Goal: Task Accomplishment & Management: Use online tool/utility

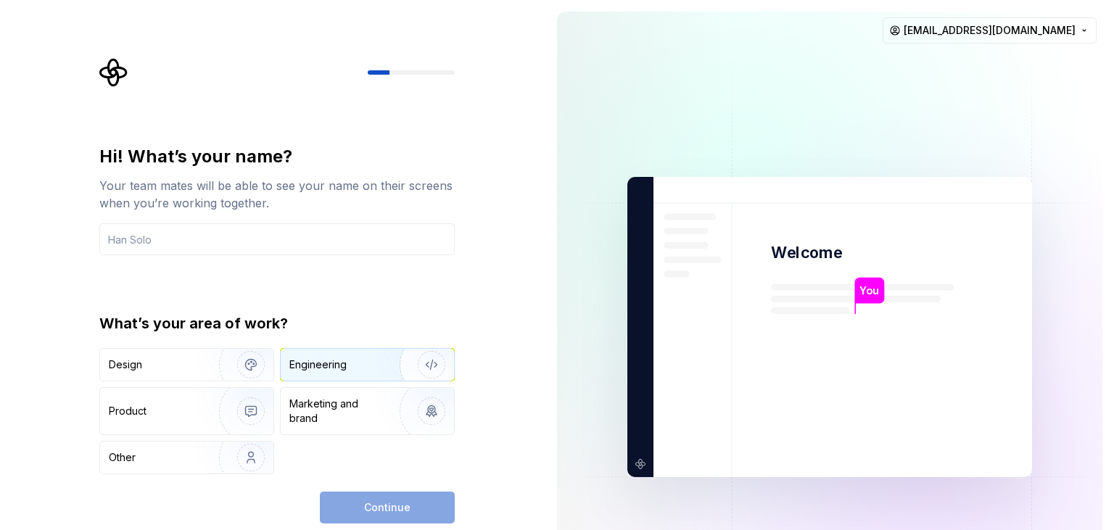
click at [360, 361] on div "Engineering" at bounding box center [346, 365] width 115 height 15
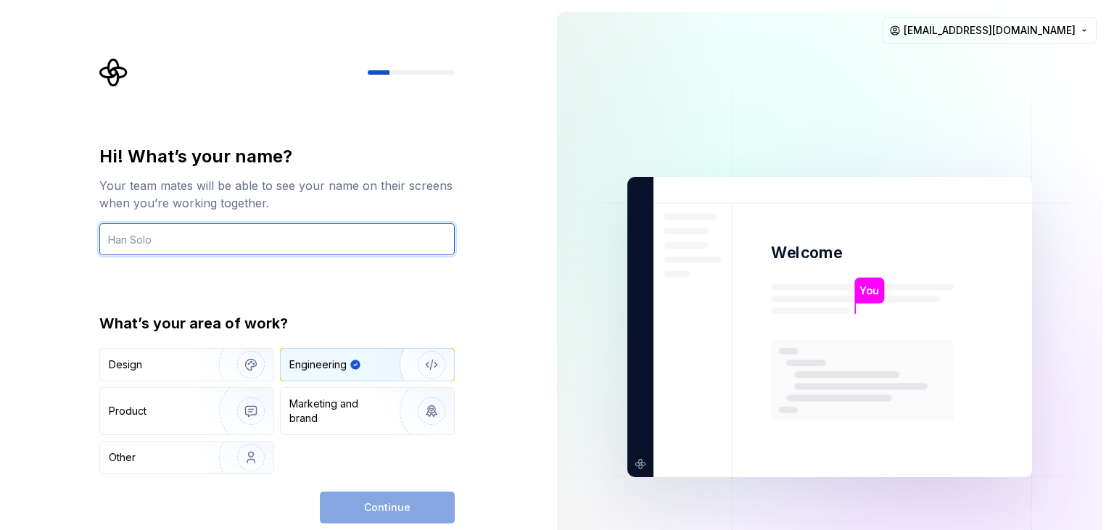
click at [356, 247] on input "text" at bounding box center [276, 239] width 355 height 32
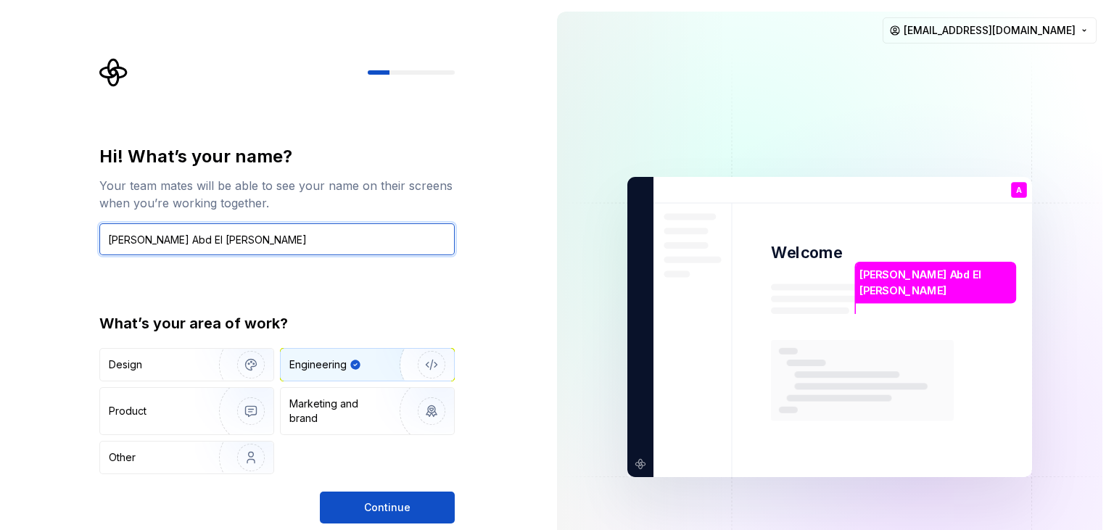
type input "[PERSON_NAME] Abd El [PERSON_NAME]"
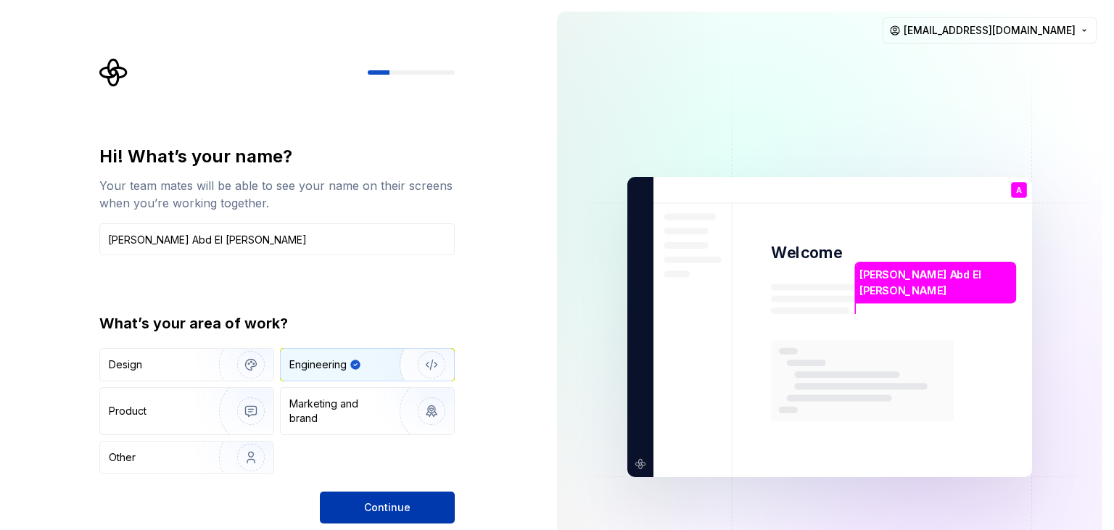
drag, startPoint x: 418, startPoint y: 527, endPoint x: 435, endPoint y: 508, distance: 25.7
click at [435, 508] on div "Hi! What’s your name? Your team mates will be able to see your name on their sc…" at bounding box center [272, 327] width 545 height 654
click at [435, 508] on button "Continue" at bounding box center [387, 508] width 135 height 32
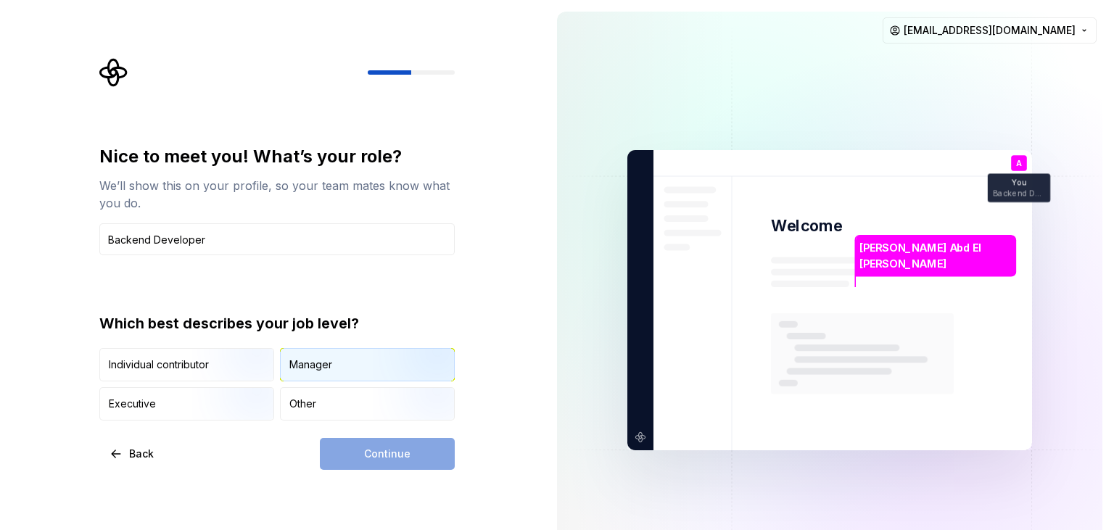
type input "Backend Developer"
click at [329, 363] on div "Manager" at bounding box center [310, 365] width 43 height 15
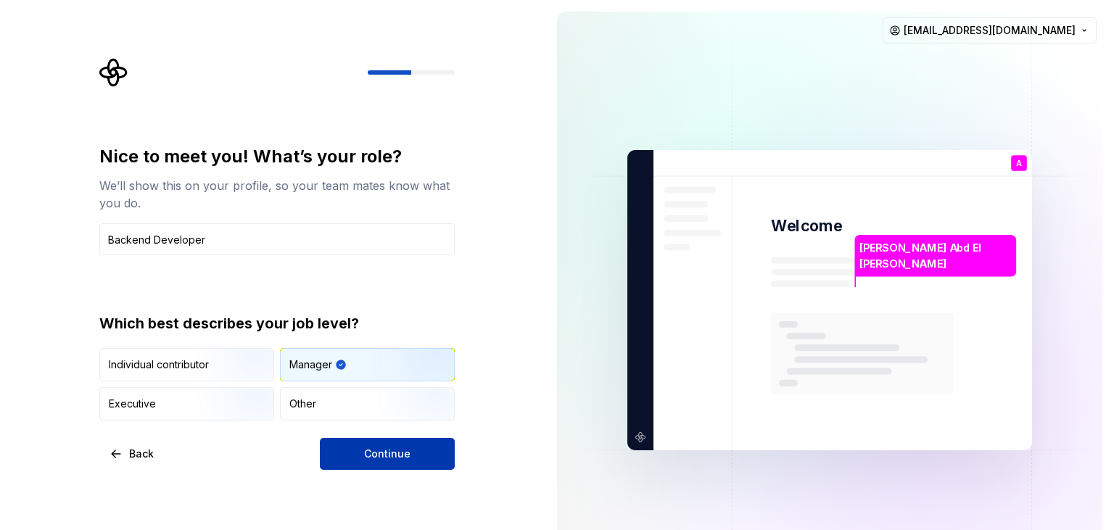
click at [374, 464] on button "Continue" at bounding box center [387, 454] width 135 height 32
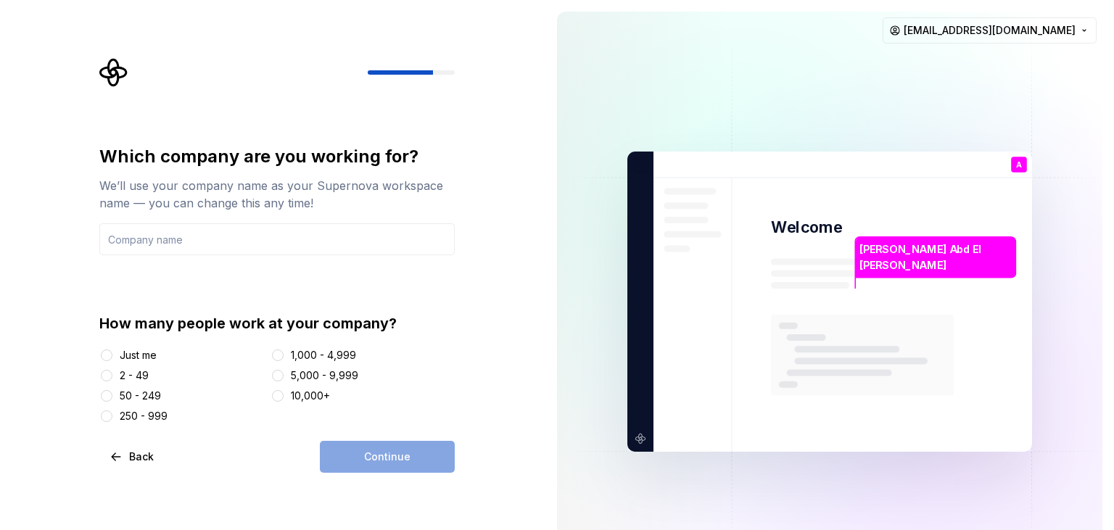
click at [292, 361] on div "1,000 - 4,999" at bounding box center [323, 355] width 65 height 15
click at [284, 361] on button "1,000 - 4,999" at bounding box center [278, 356] width 12 height 12
drag, startPoint x: 141, startPoint y: 381, endPoint x: 123, endPoint y: 368, distance: 22.3
click at [123, 368] on div "2 - 49" at bounding box center [134, 375] width 29 height 15
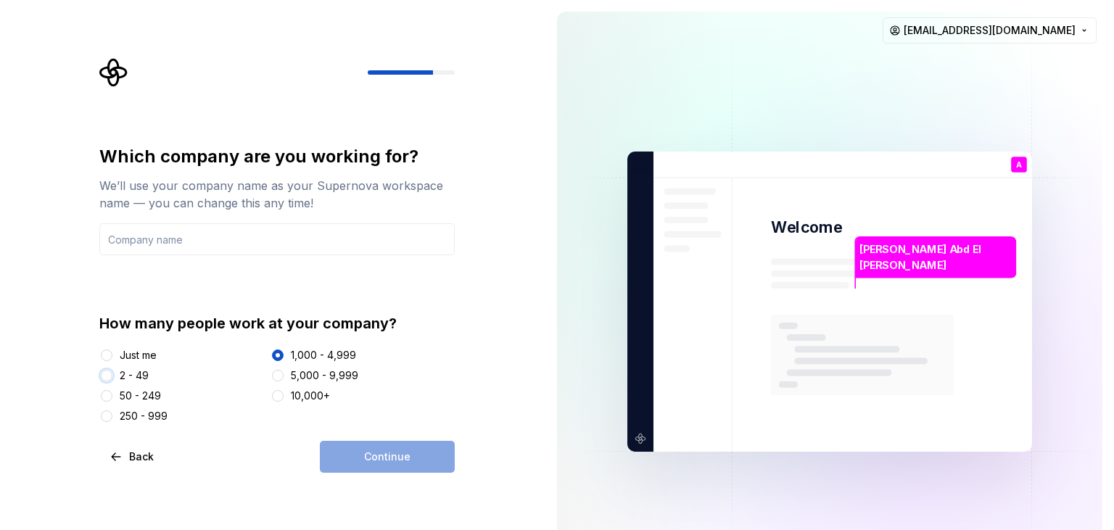
click at [112, 370] on button "2 - 49" at bounding box center [107, 376] width 12 height 12
click at [274, 244] on input "text" at bounding box center [276, 239] width 355 height 32
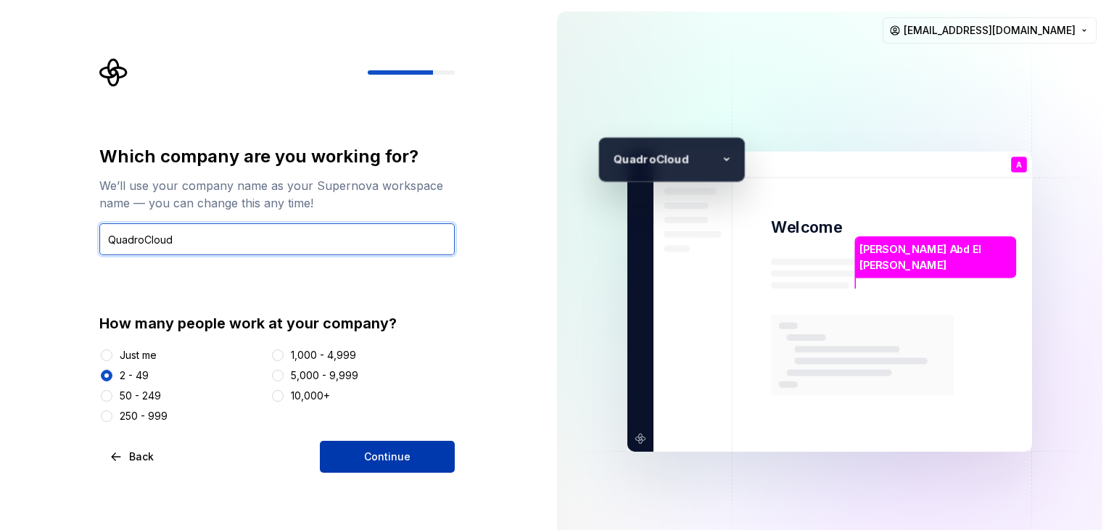
type input "QuadroCloud"
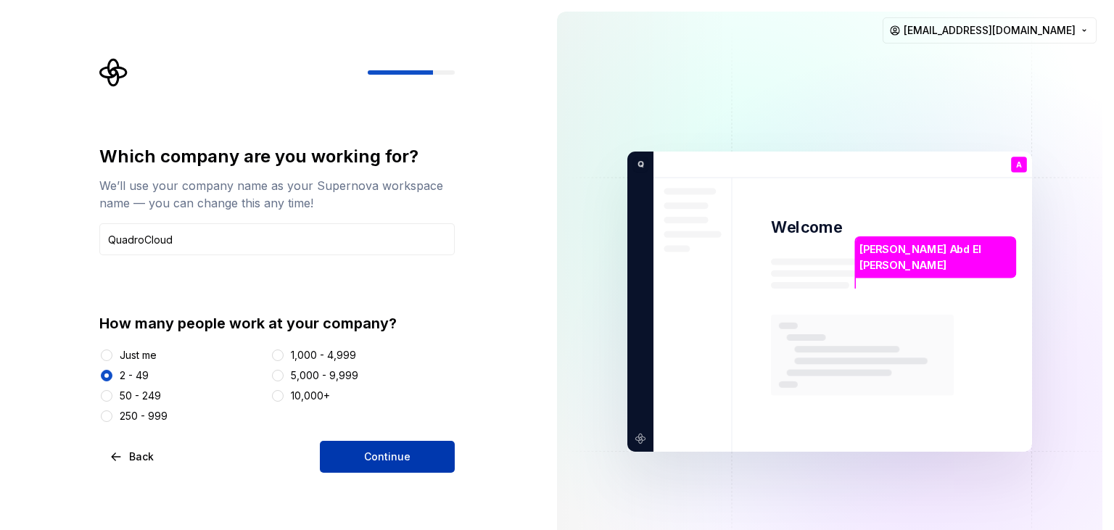
click at [344, 460] on button "Continue" at bounding box center [387, 457] width 135 height 32
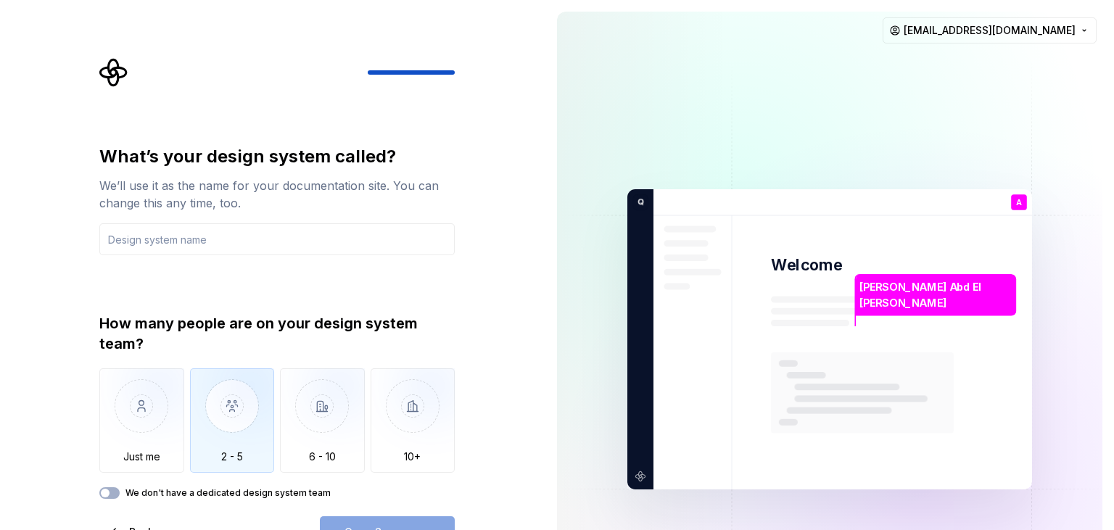
click at [233, 415] on img "button" at bounding box center [232, 416] width 85 height 97
click at [503, 386] on div "What’s your design system called? We’ll use it as the name for your documentati…" at bounding box center [272, 339] width 545 height 679
click at [590, 296] on img at bounding box center [829, 339] width 587 height 685
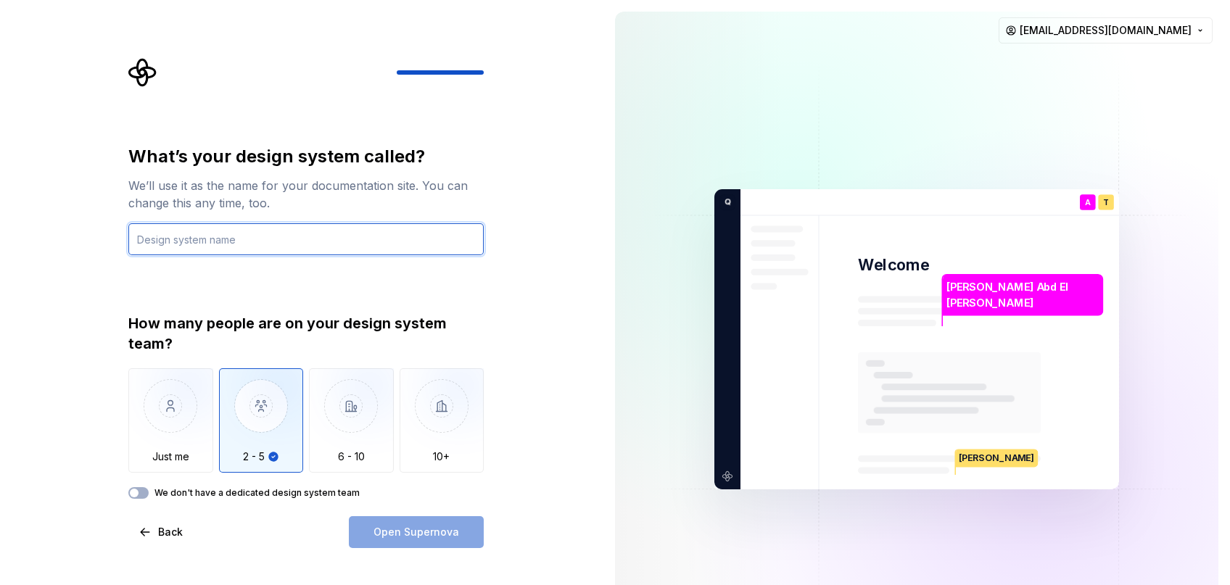
click at [364, 237] on input "text" at bounding box center [305, 239] width 355 height 32
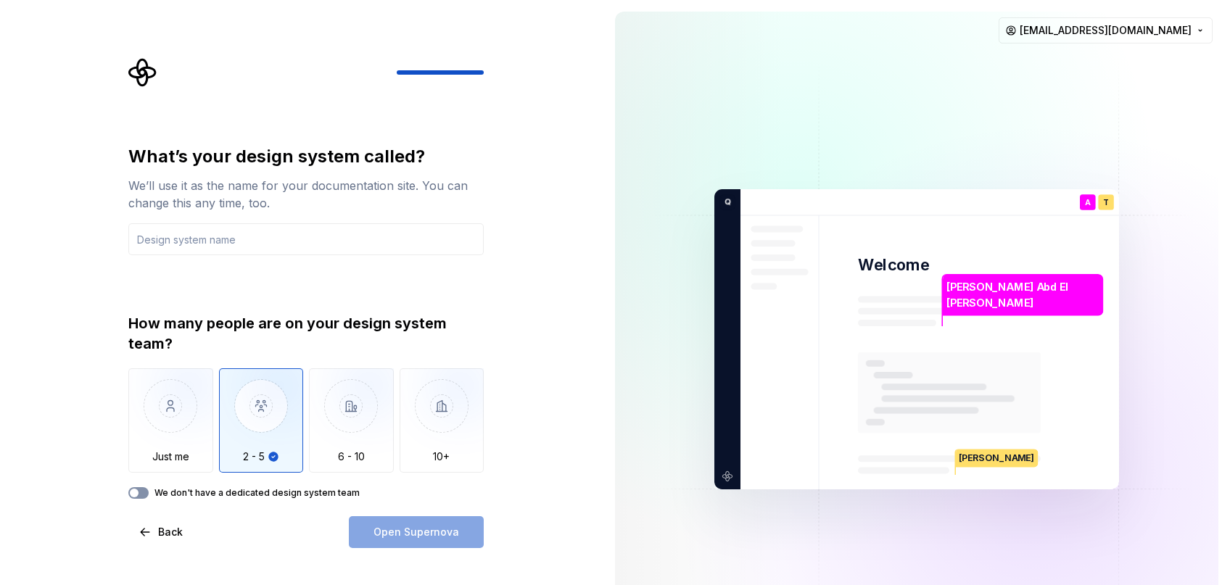
click at [142, 497] on button "We don't have a dedicated design system team" at bounding box center [138, 493] width 20 height 12
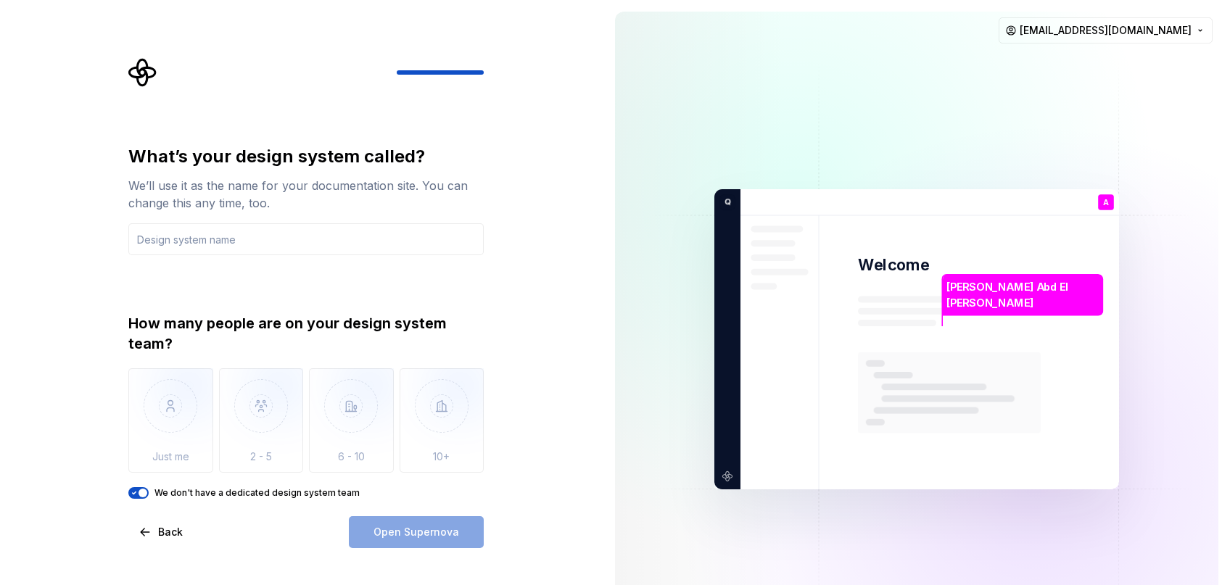
drag, startPoint x: 142, startPoint y: 497, endPoint x: 401, endPoint y: 516, distance: 259.6
click at [401, 516] on div "What’s your design system called? We’ll use it as the name for your documentati…" at bounding box center [305, 346] width 355 height 403
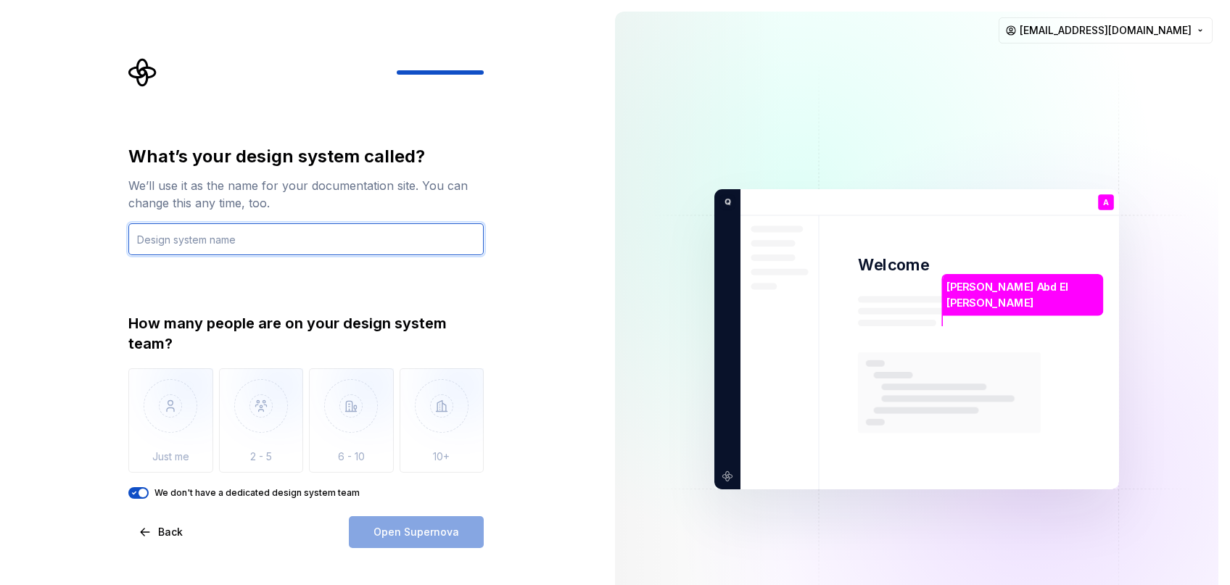
click at [331, 241] on input "text" at bounding box center [305, 239] width 355 height 32
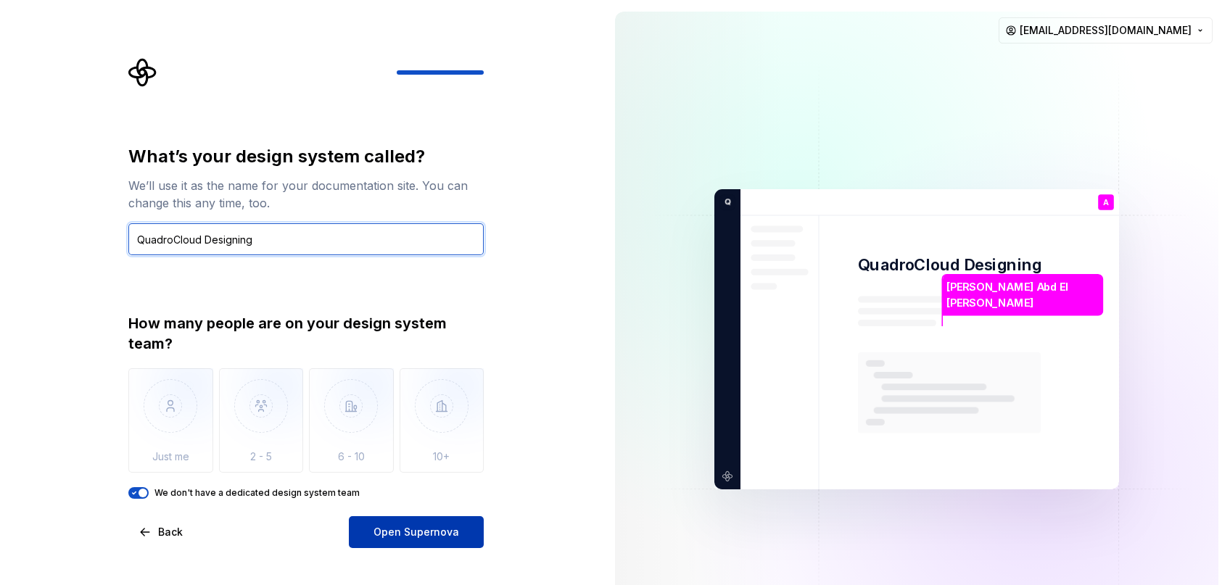
type input "QuadroCloud Designing"
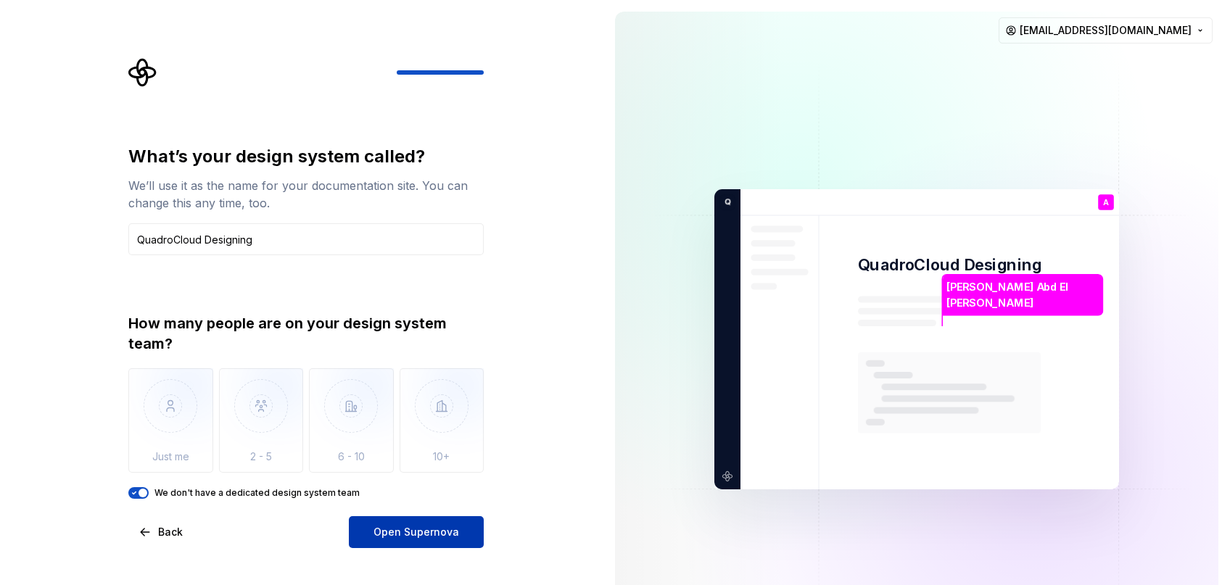
click at [427, 519] on button "Open Supernova" at bounding box center [416, 532] width 135 height 32
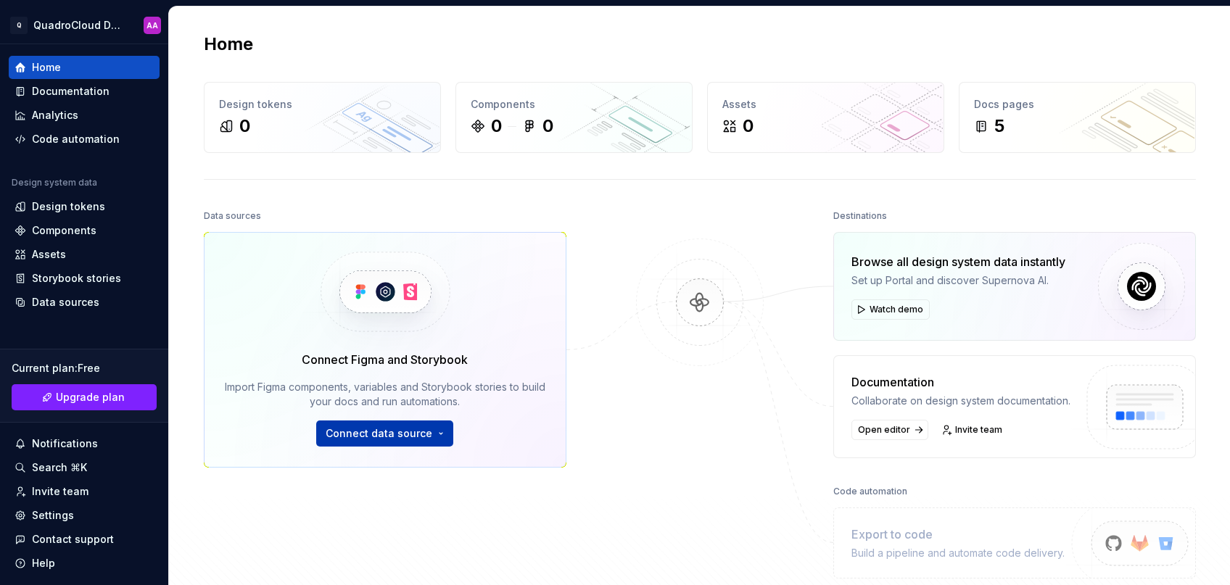
click at [402, 433] on span "Connect data source" at bounding box center [379, 433] width 107 height 15
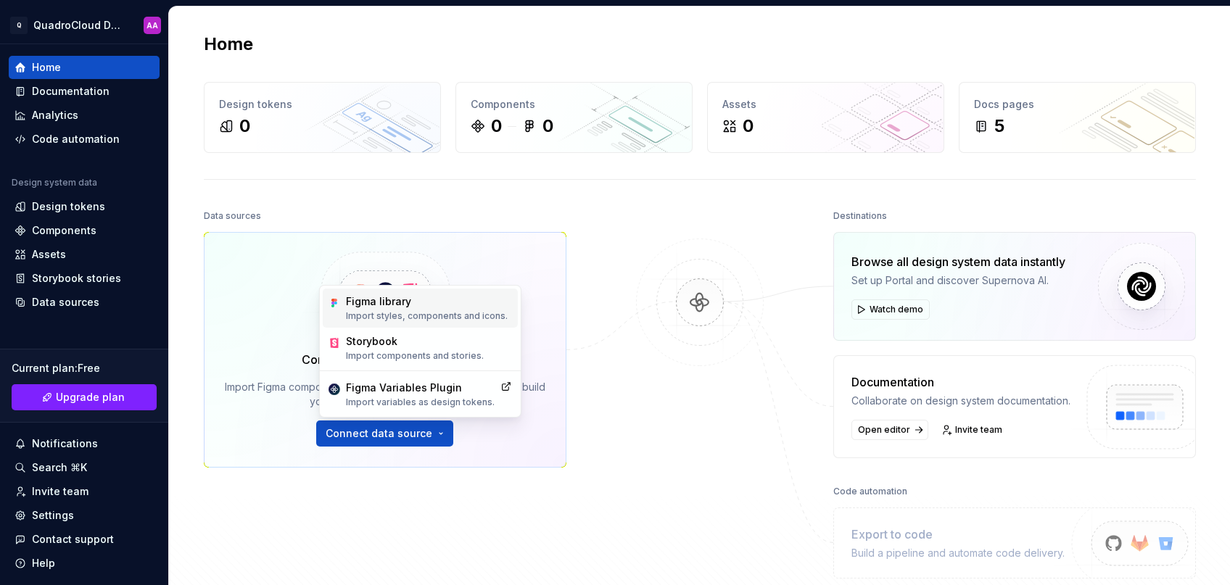
click at [431, 315] on p "Import styles, components and icons." at bounding box center [427, 316] width 162 height 12
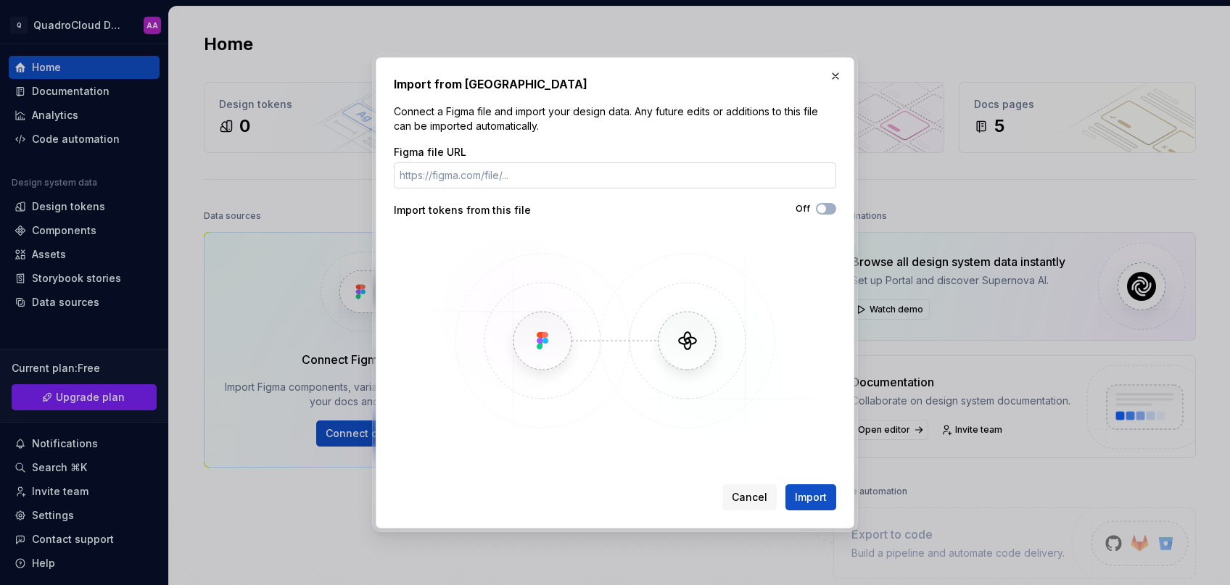
click at [542, 181] on input "Figma file URL" at bounding box center [615, 175] width 442 height 26
click at [821, 500] on span "Import" at bounding box center [811, 497] width 32 height 15
click at [806, 502] on span "Import" at bounding box center [811, 497] width 32 height 15
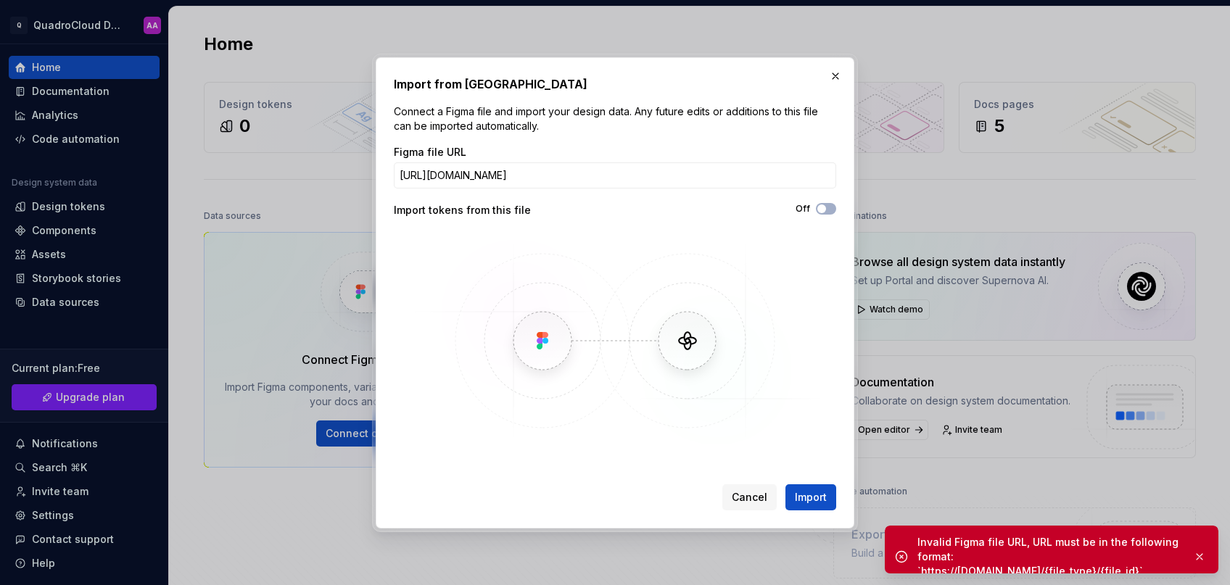
click at [957, 529] on div "Invalid Figma file URL, URL must be in the following format: `https://[DOMAIN_N…" at bounding box center [1049, 557] width 264 height 44
drag, startPoint x: 957, startPoint y: 561, endPoint x: 1173, endPoint y: 556, distance: 216.2
click at [1113, 529] on div "Invalid Figma file URL, URL must be in the following format: `https://[DOMAIN_N…" at bounding box center [1049, 557] width 264 height 44
copy div "`https://[DOMAIN_NAME]/{file_type}/{file_id}`"
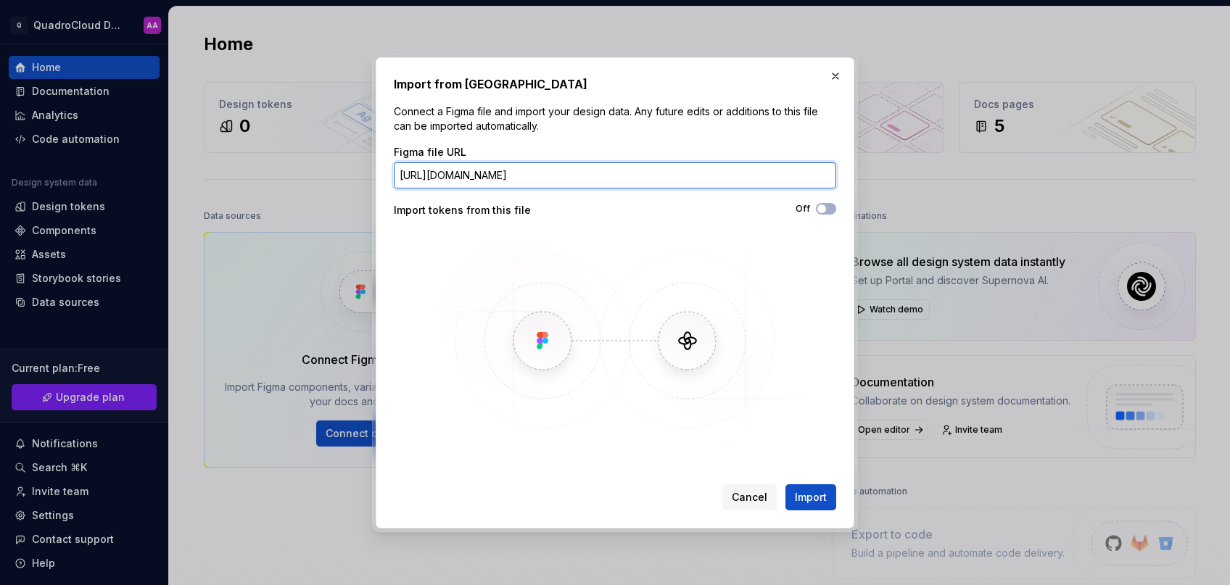
click at [588, 178] on input "[URL][DOMAIN_NAME]" at bounding box center [615, 175] width 442 height 26
paste input "file/nMhFAsDLok6dIuvLDKuZ2o/Mobile-App-Test--Copy-"
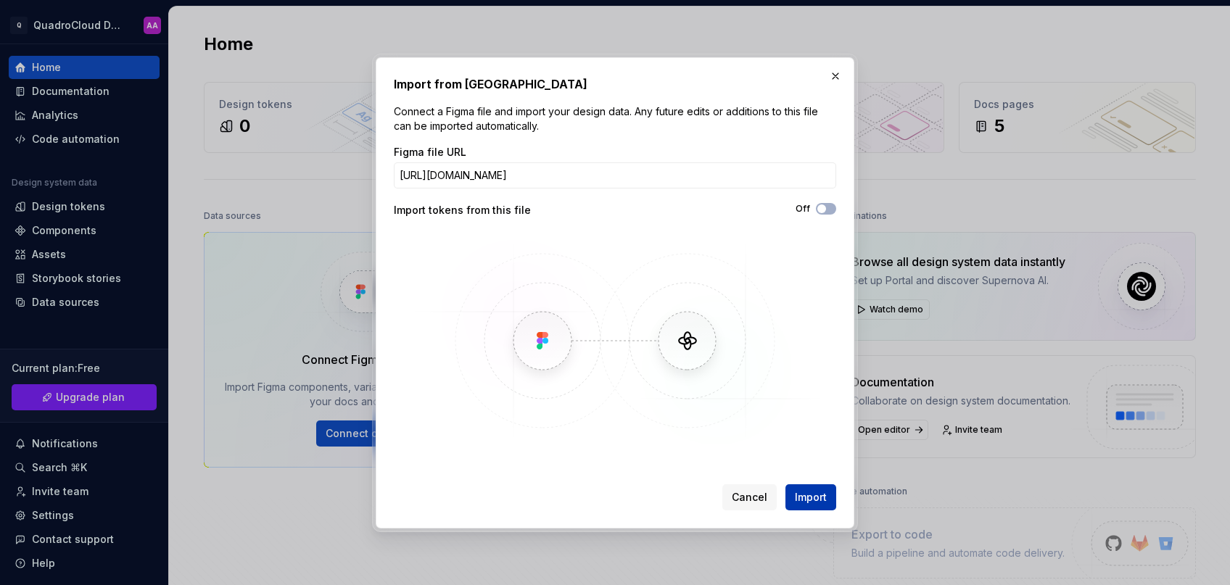
click at [822, 497] on span "Import" at bounding box center [811, 497] width 32 height 15
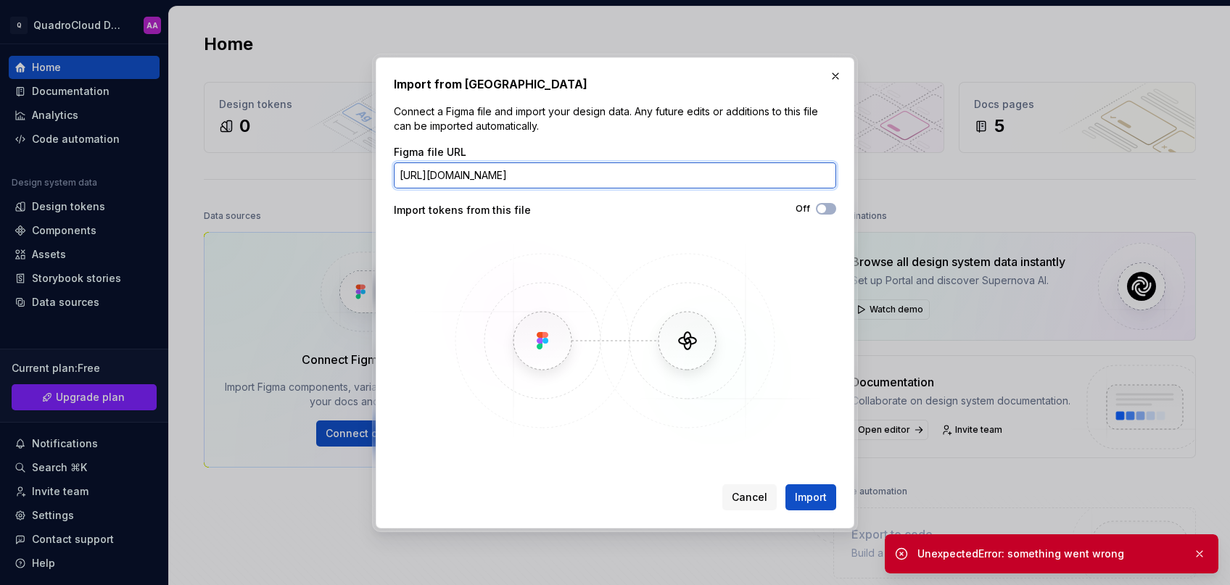
click at [813, 167] on input "[URL][DOMAIN_NAME]" at bounding box center [615, 175] width 442 height 26
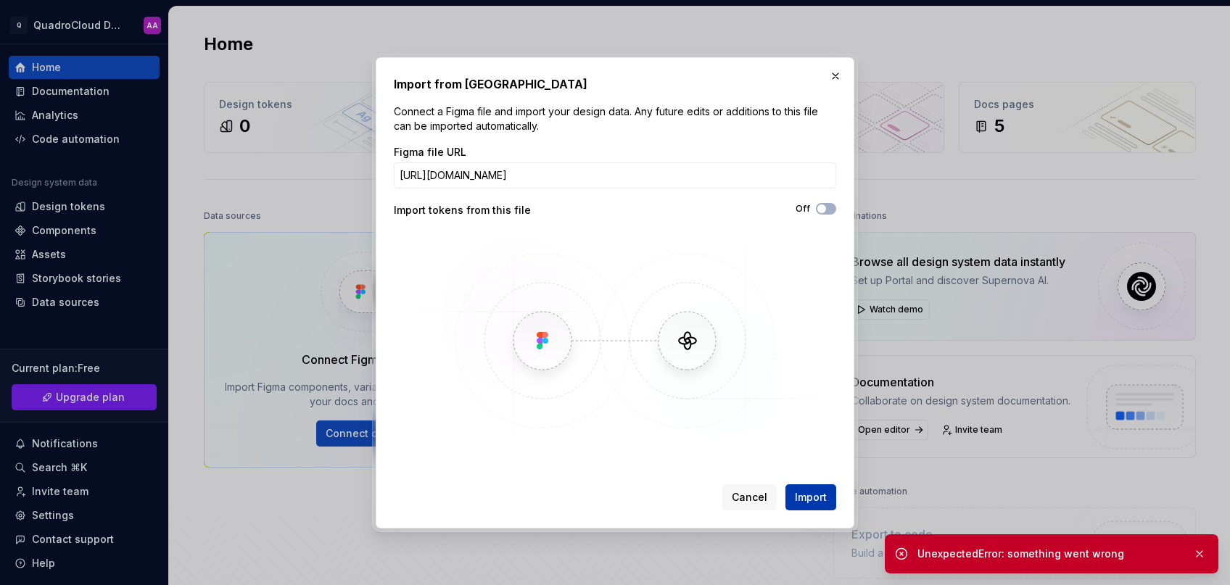
click at [813, 495] on span "Import" at bounding box center [811, 497] width 32 height 15
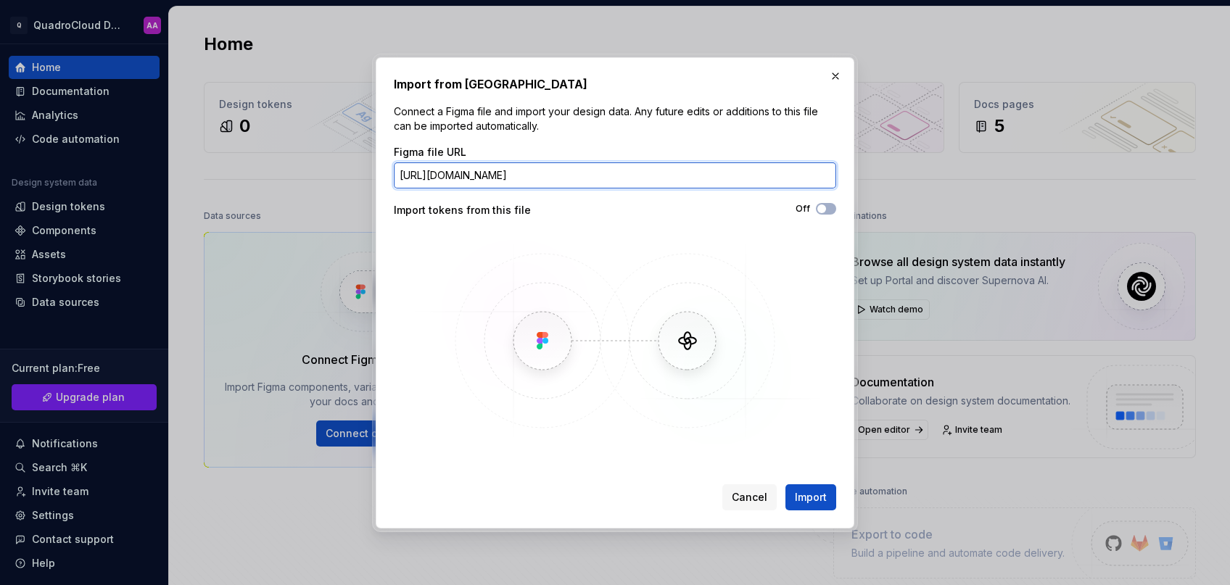
click at [535, 186] on input "[URL][DOMAIN_NAME]" at bounding box center [615, 175] width 442 height 26
paste input "make/nMhFAsDLok6dIuvLDKuZ2o"
type input "[URL][DOMAIN_NAME]"
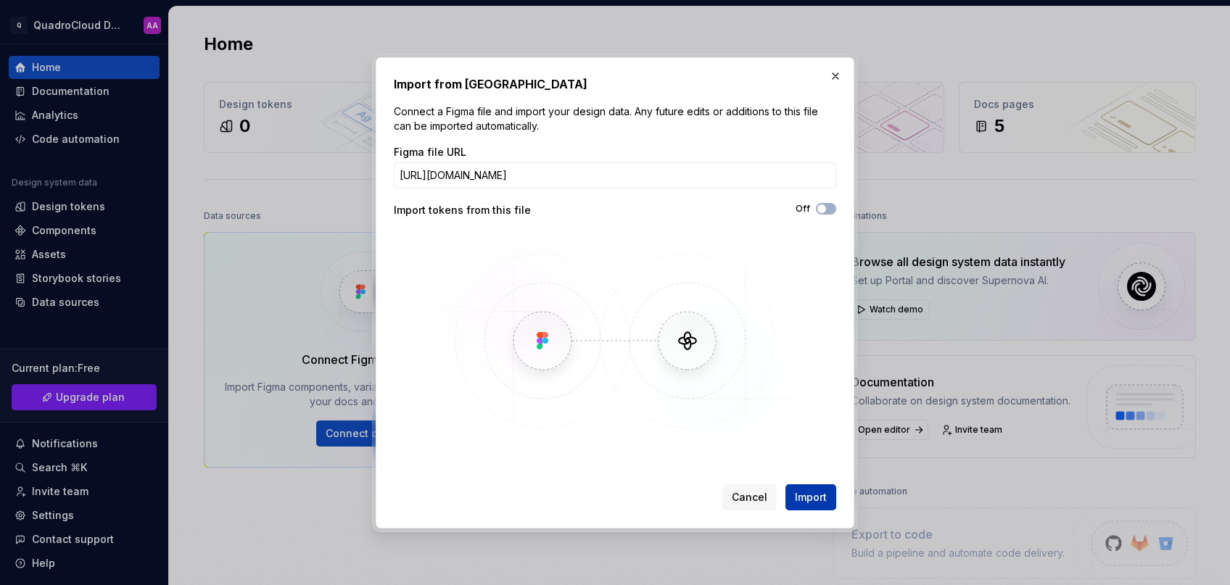
click at [814, 489] on button "Import" at bounding box center [810, 497] width 51 height 26
